Goal: Find specific page/section: Locate a particular part of the current website

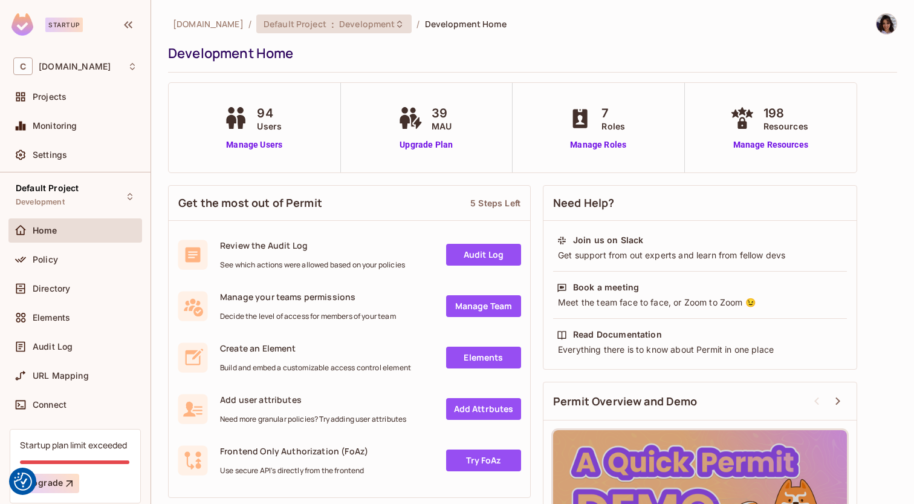
click at [395, 23] on icon at bounding box center [400, 24] width 10 height 10
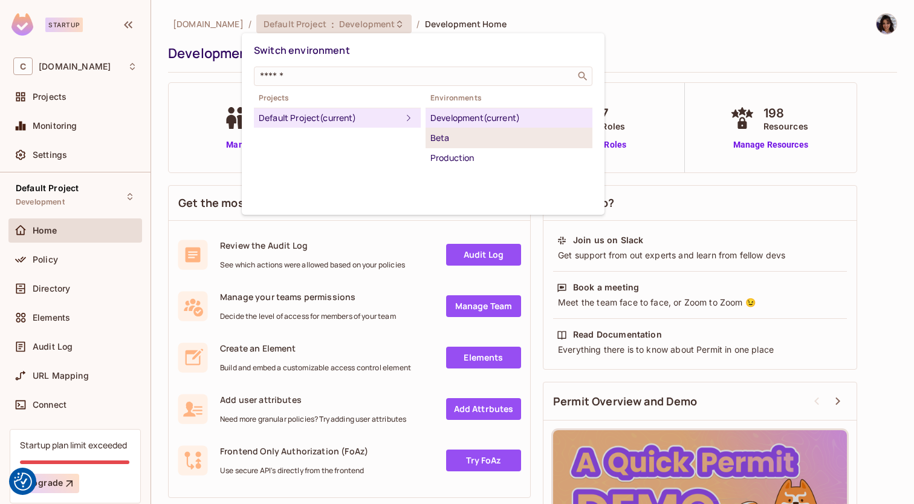
click at [453, 145] on div "Beta" at bounding box center [509, 138] width 157 height 15
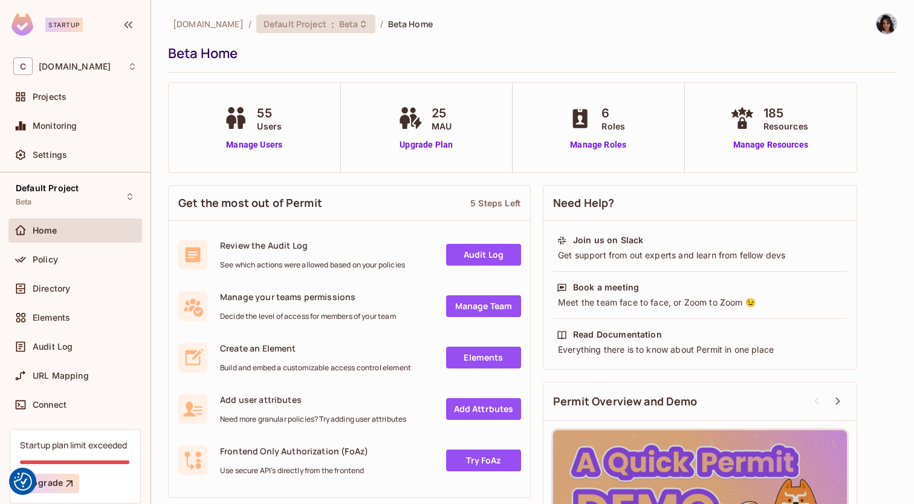
click at [359, 21] on icon at bounding box center [364, 24] width 10 height 10
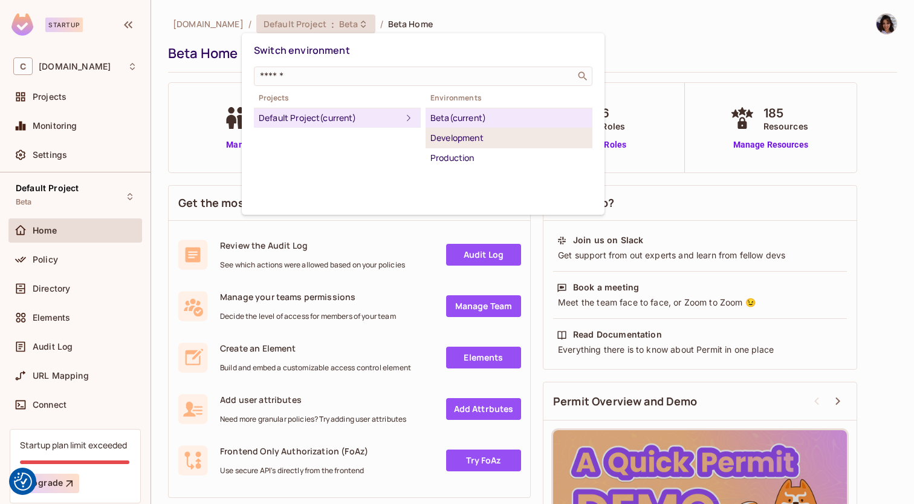
click at [457, 138] on div "Development" at bounding box center [509, 138] width 157 height 15
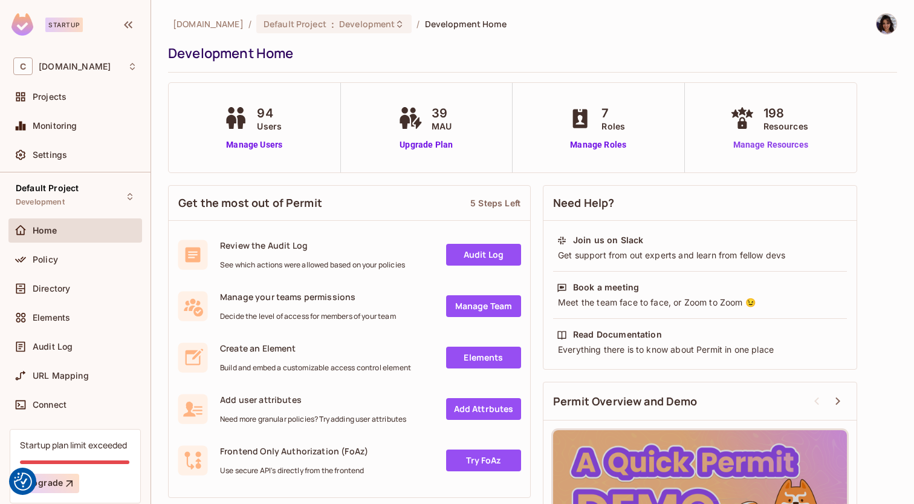
click at [763, 148] on link "Manage Resources" at bounding box center [771, 145] width 87 height 13
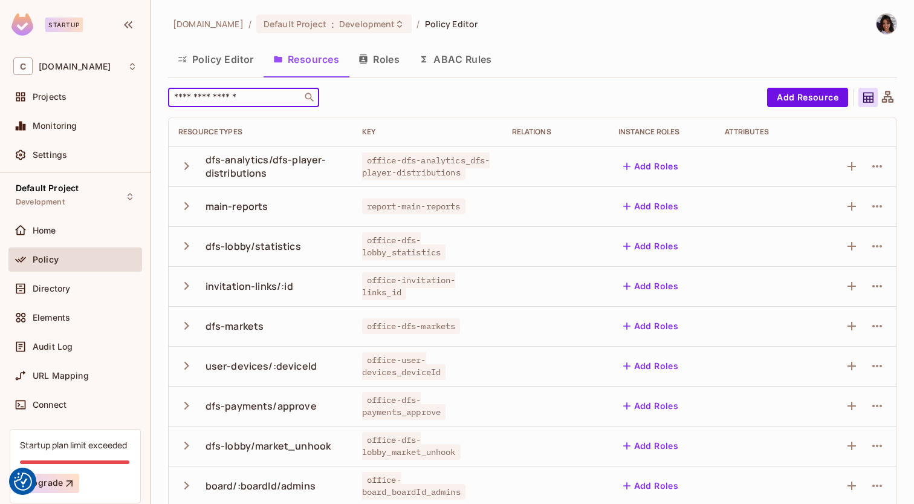
click at [214, 98] on input "text" at bounding box center [235, 97] width 127 height 12
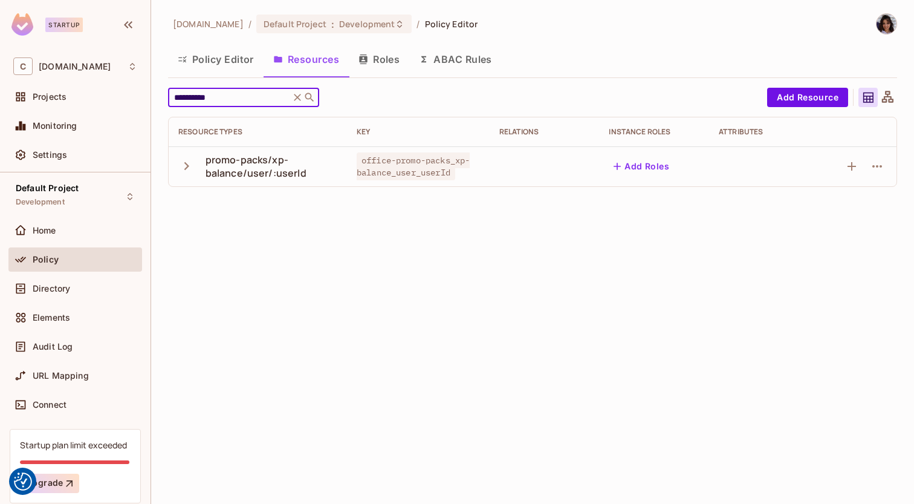
click at [215, 92] on input "**********" at bounding box center [229, 97] width 115 height 12
type input "*****"
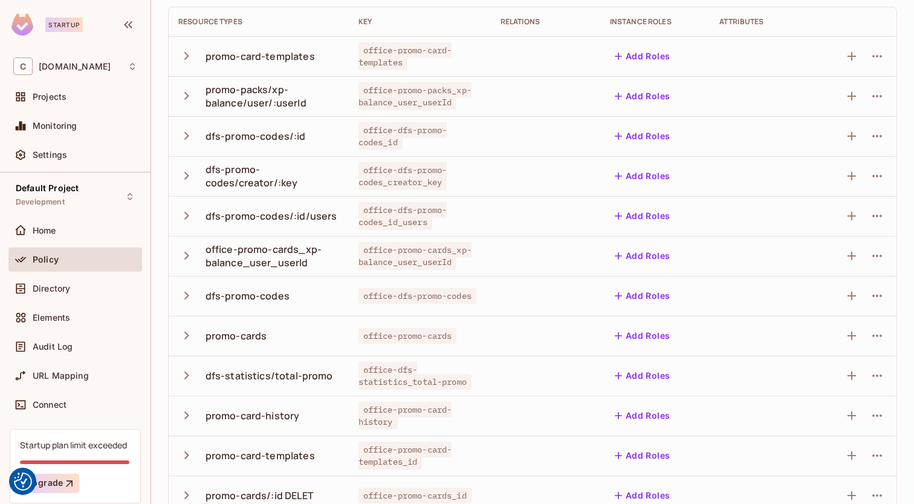
scroll to position [129, 0]
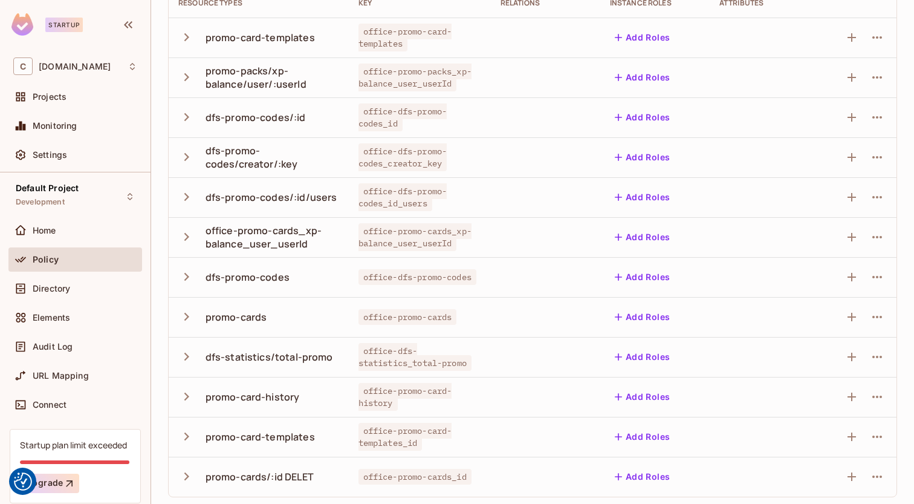
click at [196, 313] on button "button" at bounding box center [188, 317] width 21 height 26
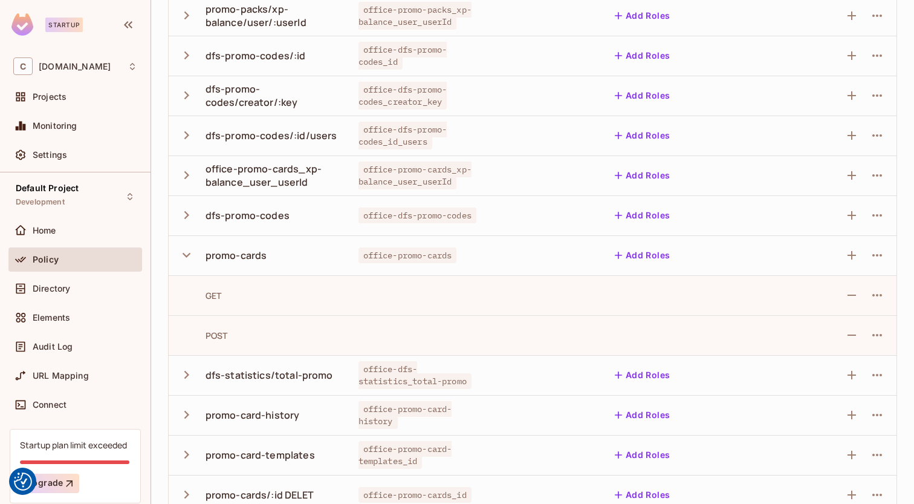
scroll to position [212, 0]
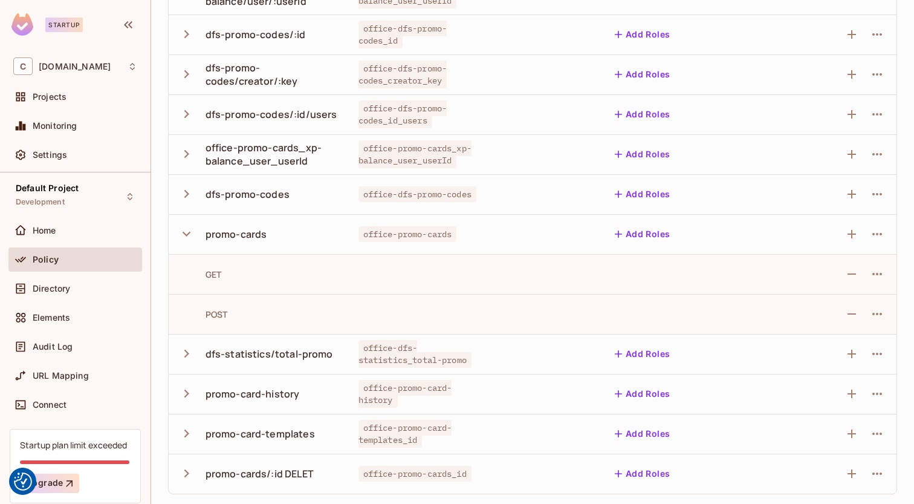
click at [190, 472] on icon "button" at bounding box center [186, 473] width 16 height 16
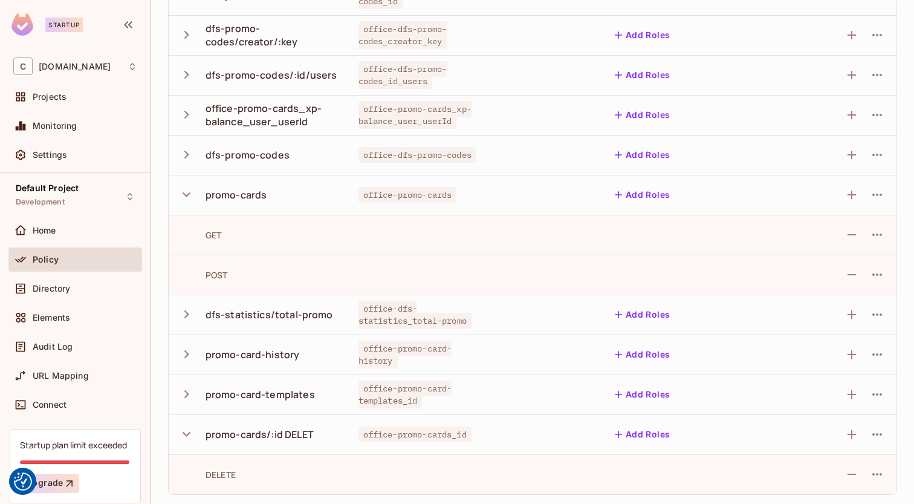
scroll to position [252, 0]
drag, startPoint x: 486, startPoint y: 432, endPoint x: 360, endPoint y: 434, distance: 125.8
click at [360, 434] on td "office-promo-cards_id" at bounding box center [420, 434] width 142 height 40
copy span "office-promo-cards_id"
